Goal: Use online tool/utility: Utilize a website feature to perform a specific function

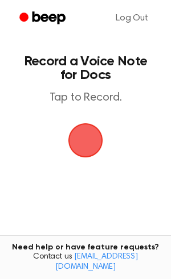
click at [86, 144] on span "button" at bounding box center [85, 140] width 39 height 39
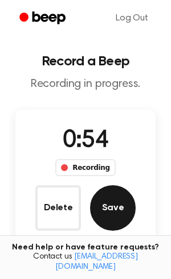
click at [119, 211] on button "Save" at bounding box center [113, 208] width 46 height 46
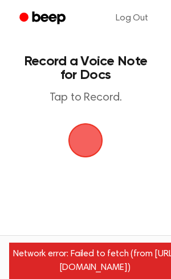
click at [91, 149] on span "button" at bounding box center [85, 140] width 59 height 59
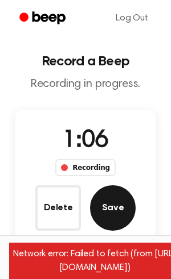
click at [111, 204] on button "Save" at bounding box center [113, 208] width 46 height 46
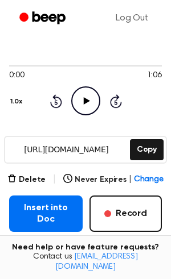
scroll to position [82, 0]
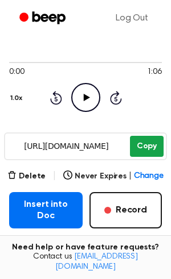
click at [145, 147] on button "Copy" at bounding box center [147, 146] width 34 height 21
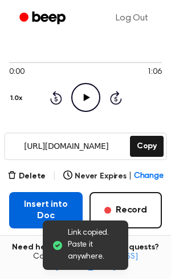
click at [55, 216] on button "Insert into Doc" at bounding box center [45, 210] width 73 height 36
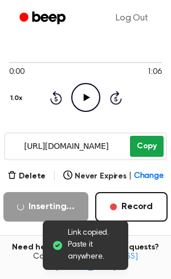
click at [138, 140] on button "Copy" at bounding box center [147, 146] width 34 height 21
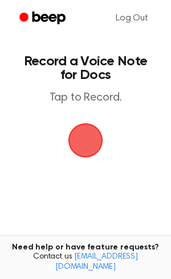
click at [86, 144] on span "button" at bounding box center [85, 141] width 32 height 32
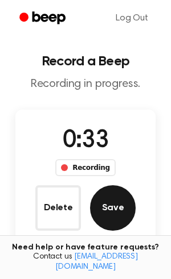
click at [121, 209] on button "Save" at bounding box center [113, 208] width 46 height 46
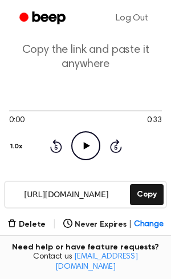
scroll to position [63, 0]
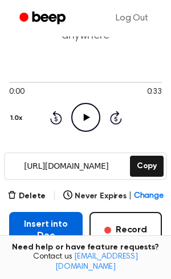
click at [44, 233] on button "Insert into Doc" at bounding box center [45, 230] width 73 height 36
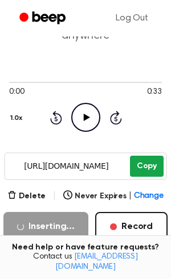
click at [140, 168] on button "Copy" at bounding box center [147, 166] width 34 height 21
